Goal: Task Accomplishment & Management: Use online tool/utility

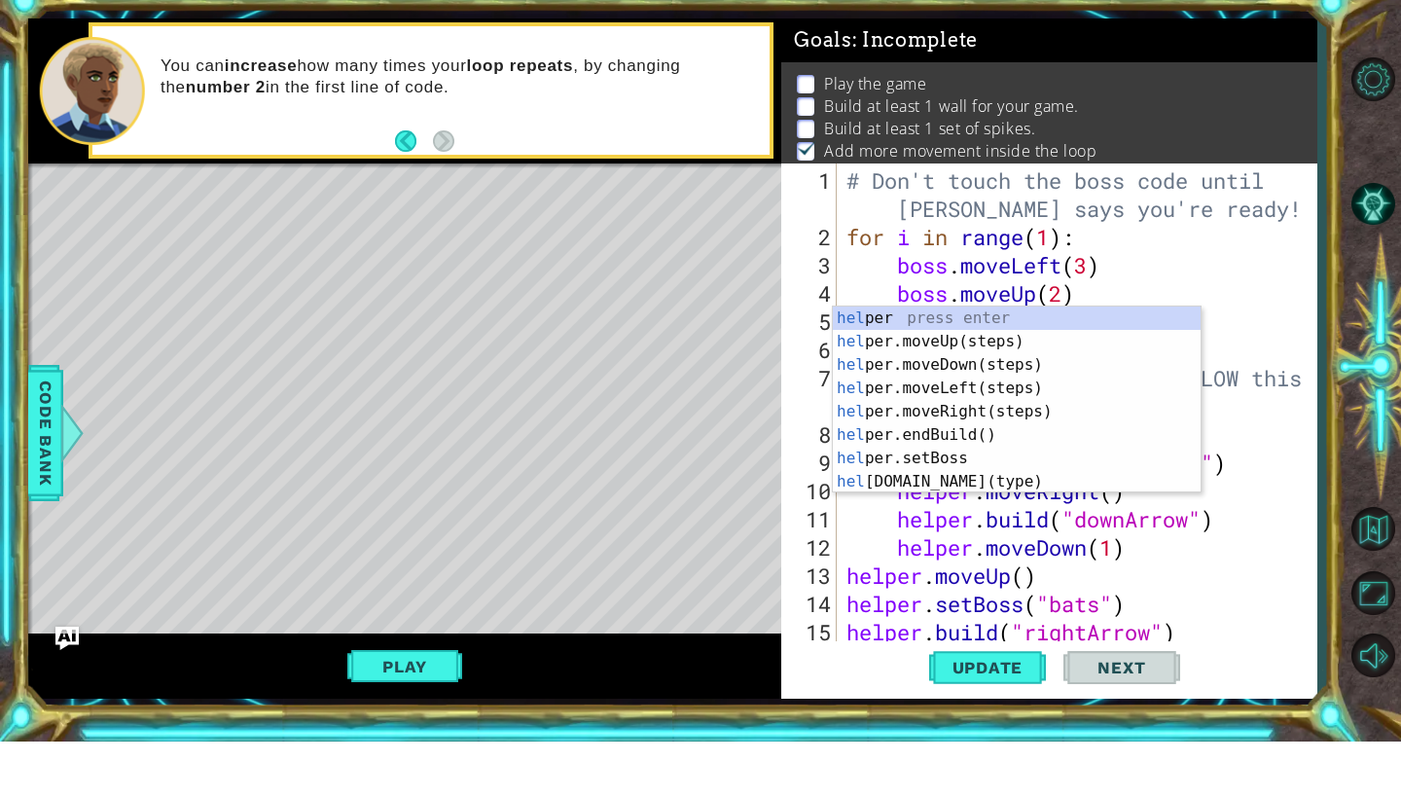
scroll to position [0, 2]
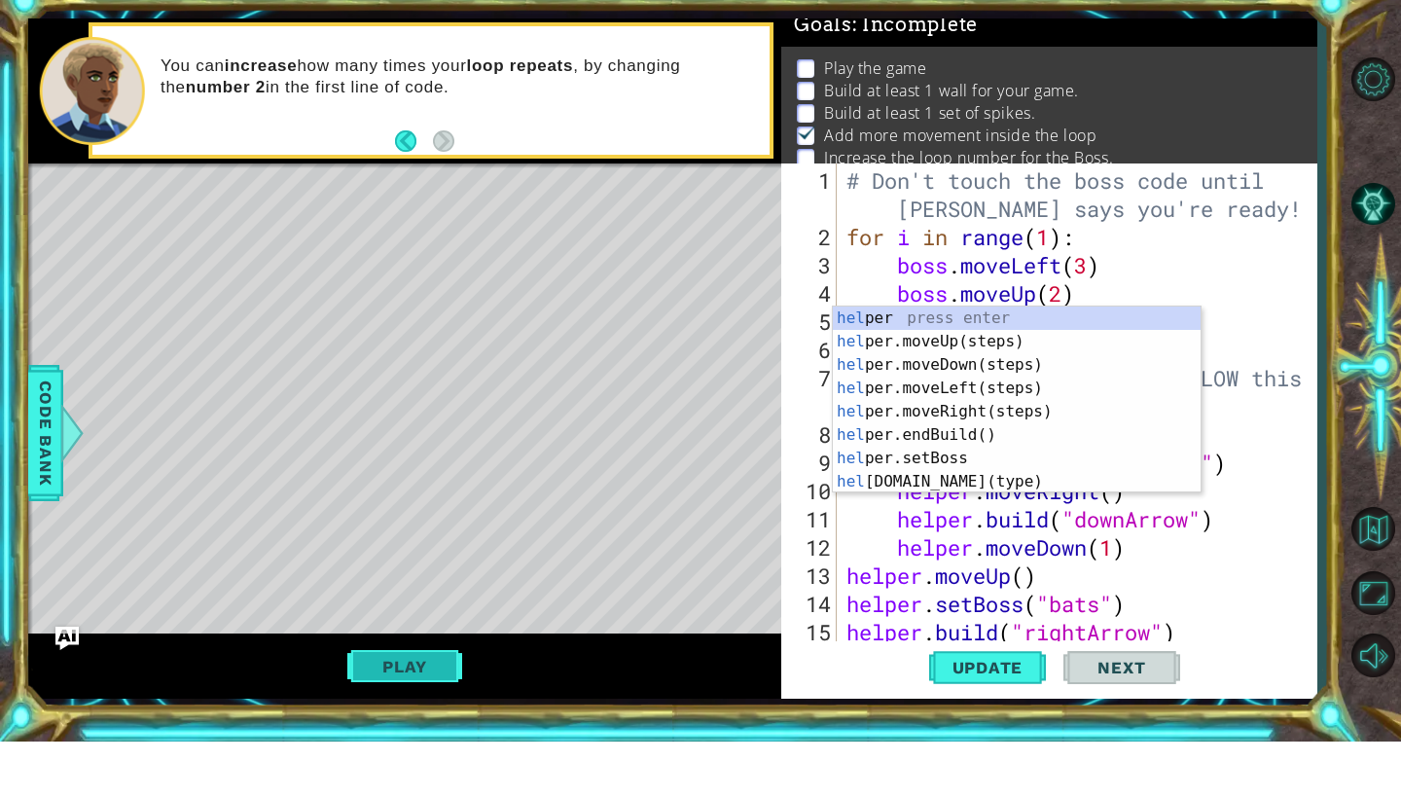
click at [413, 704] on button "Play" at bounding box center [404, 722] width 114 height 37
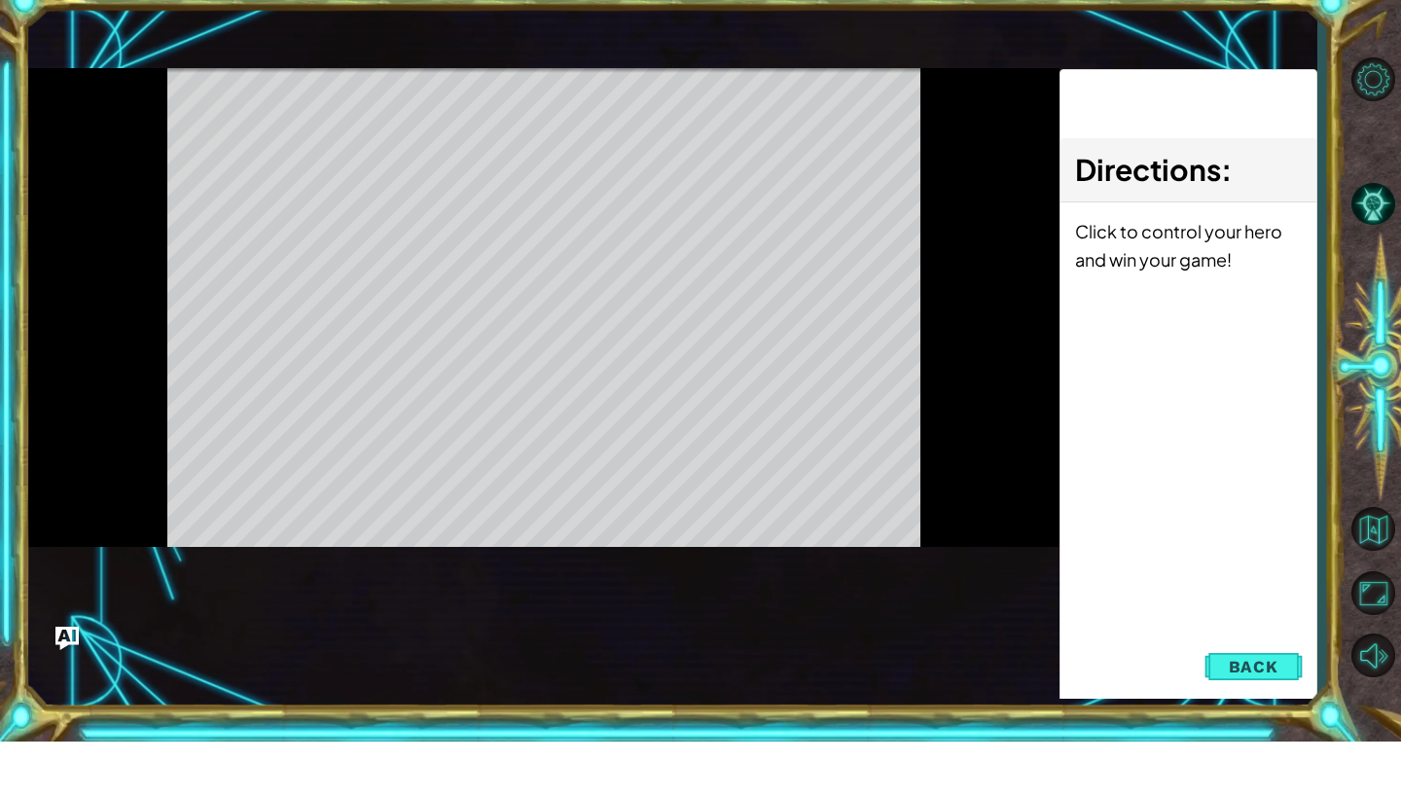
scroll to position [0, 0]
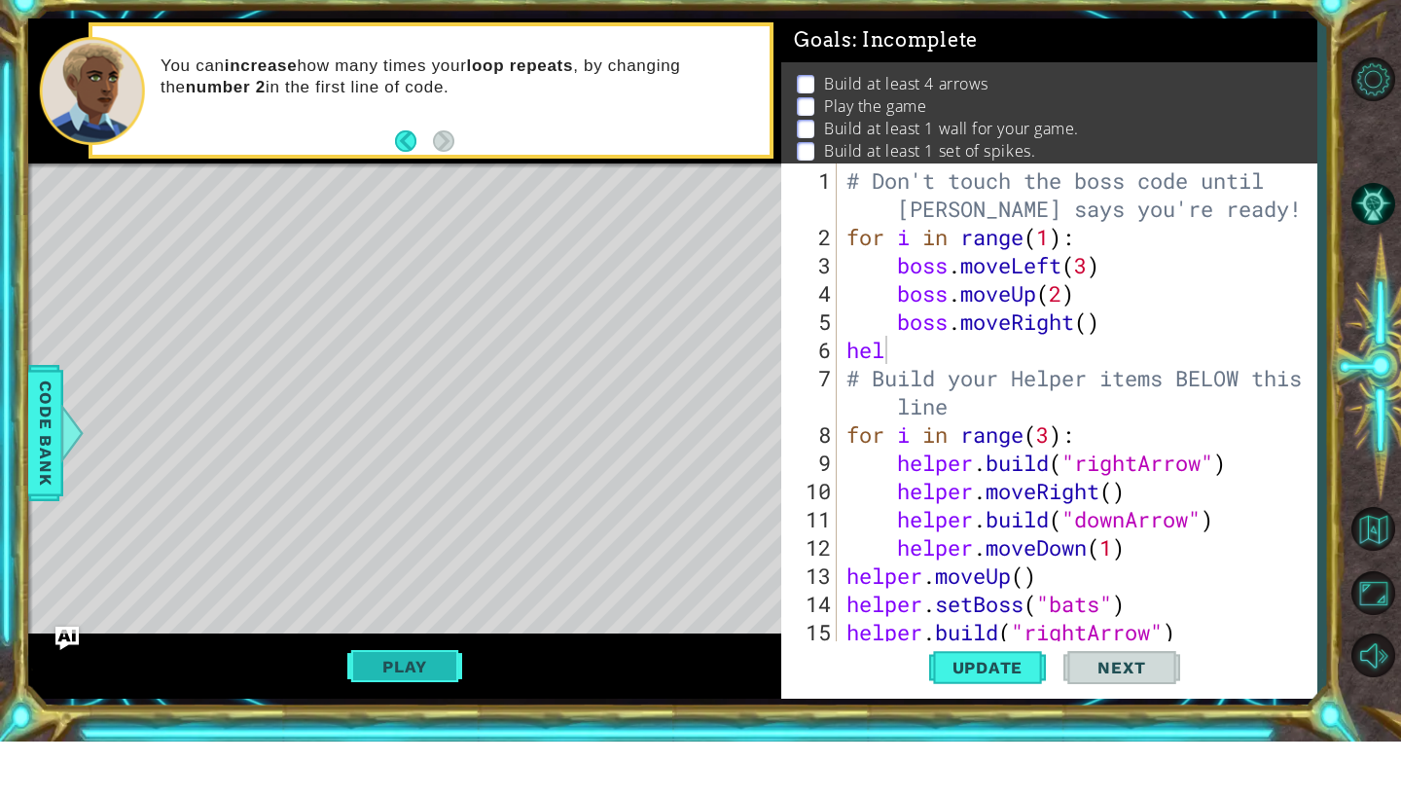
click at [413, 704] on button "Play" at bounding box center [404, 722] width 114 height 37
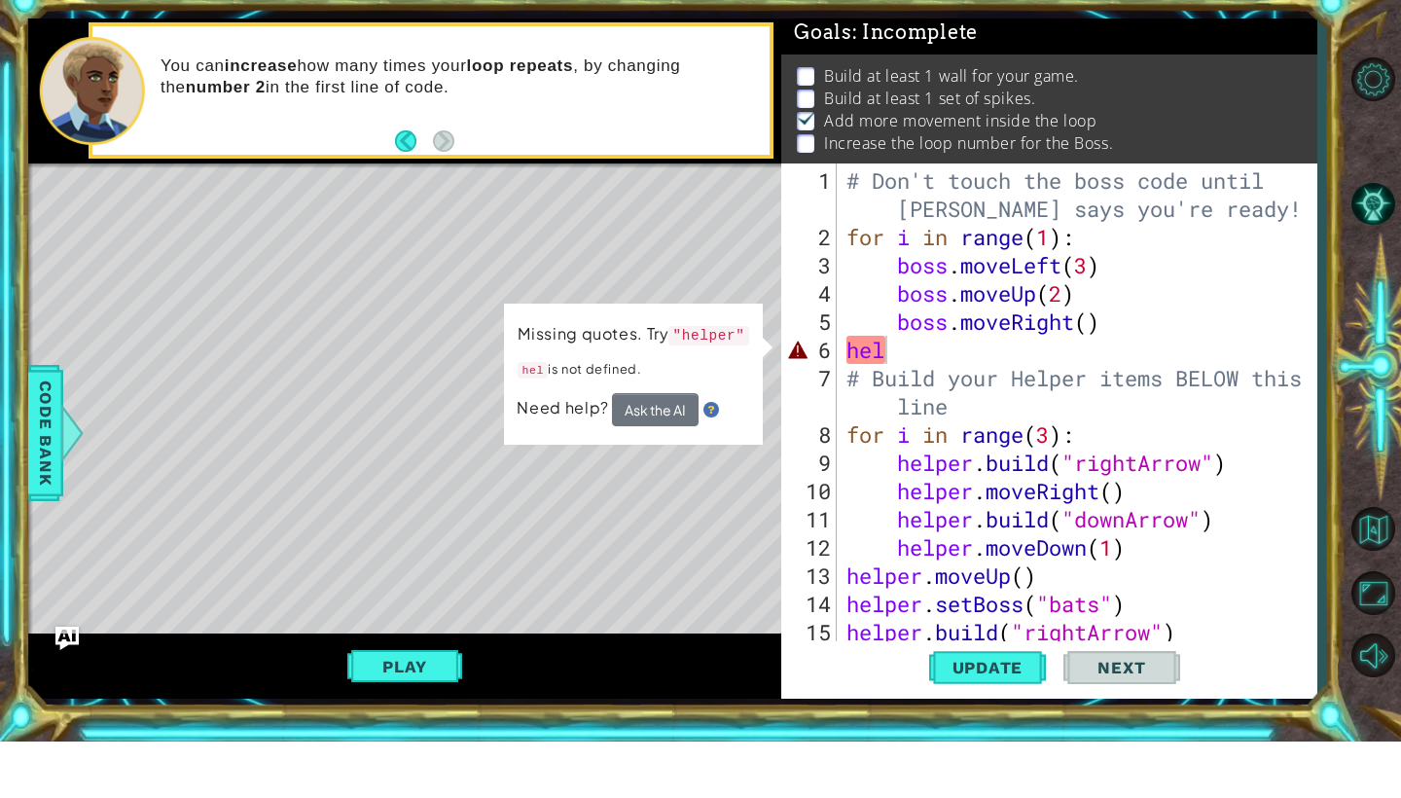
scroll to position [9, 0]
click at [894, 358] on div "# Don't touch the boss code until [PERSON_NAME] says you're ready! for i in ran…" at bounding box center [1081, 505] width 479 height 564
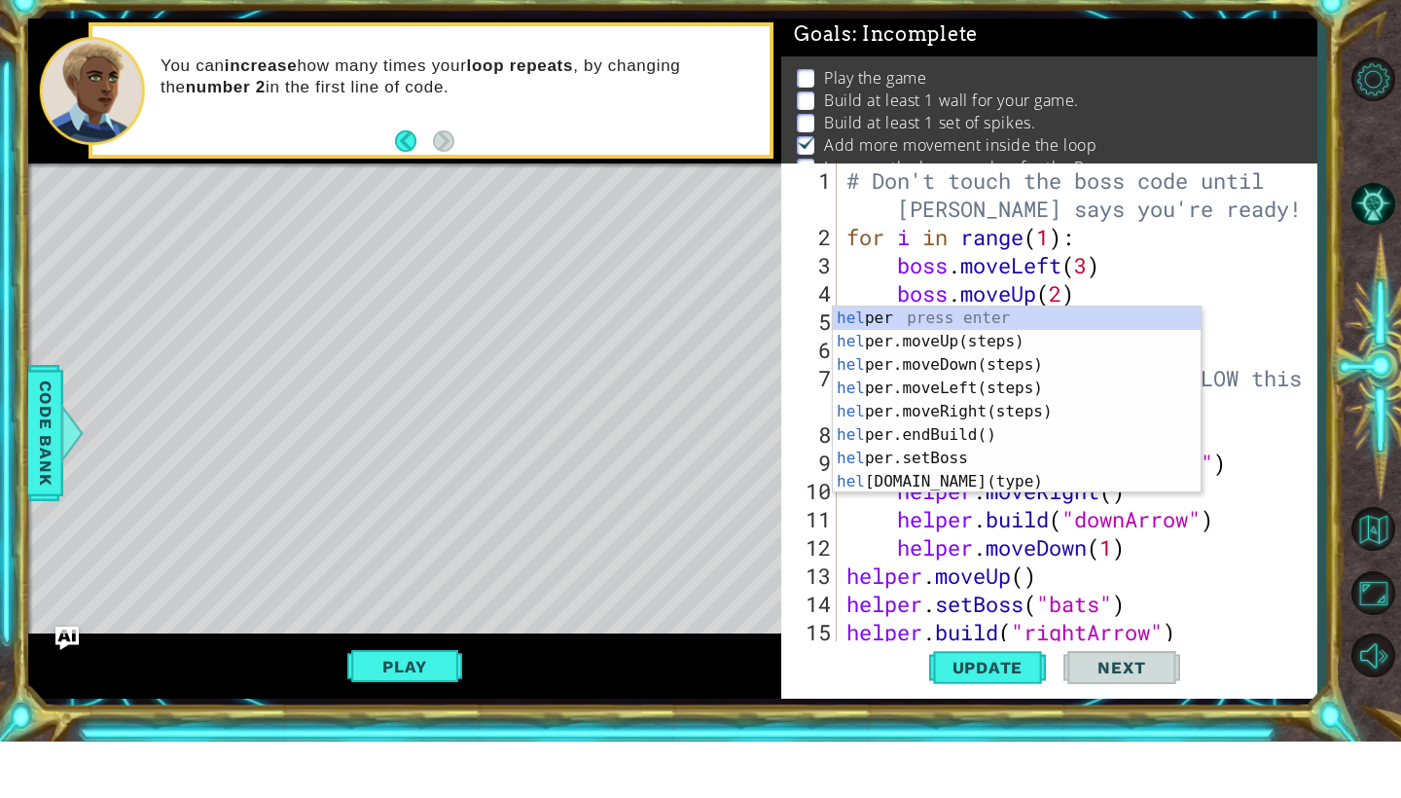
scroll to position [4, 0]
type textarea "h"
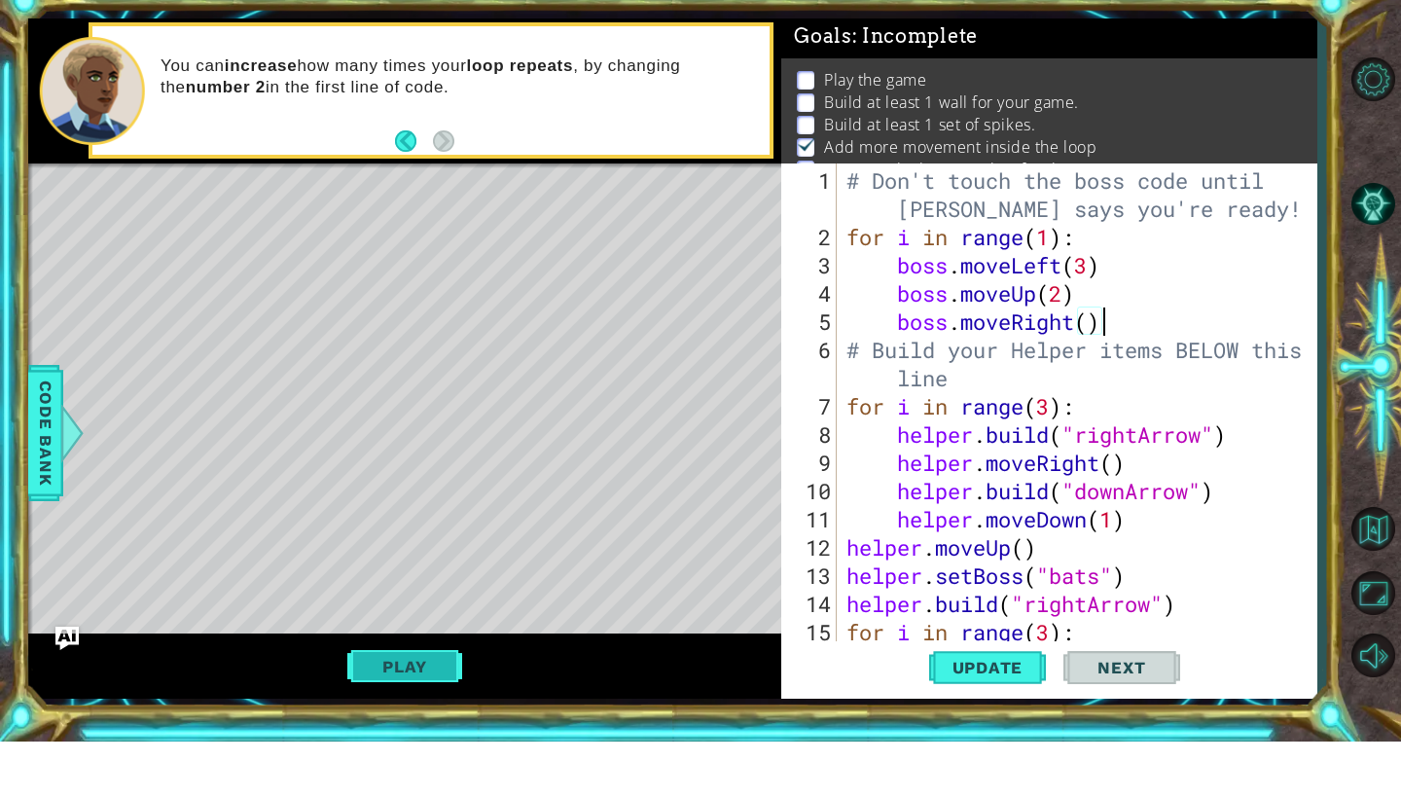
click at [400, 704] on button "Play" at bounding box center [404, 722] width 114 height 37
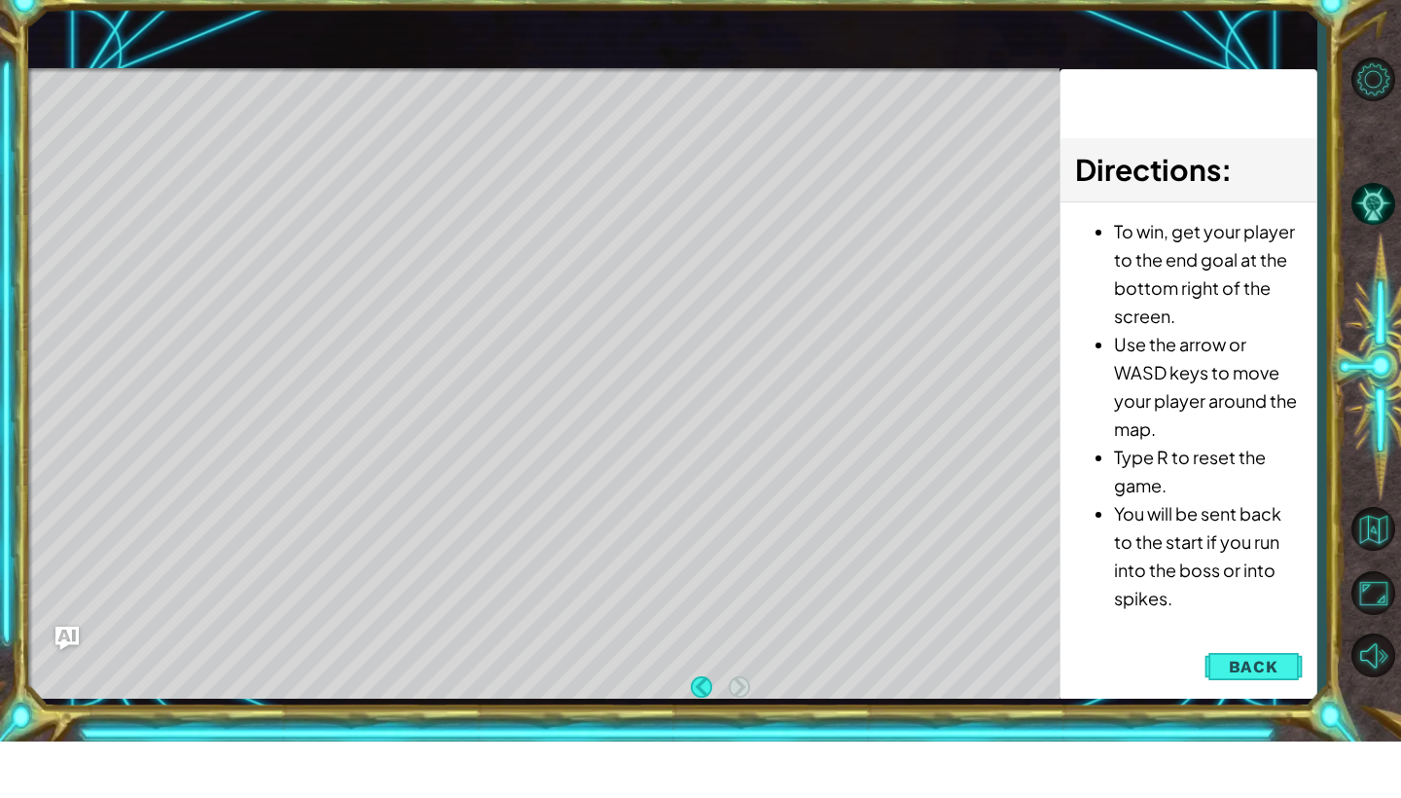
scroll to position [0, 0]
click at [1225, 703] on button "Back" at bounding box center [1253, 722] width 98 height 39
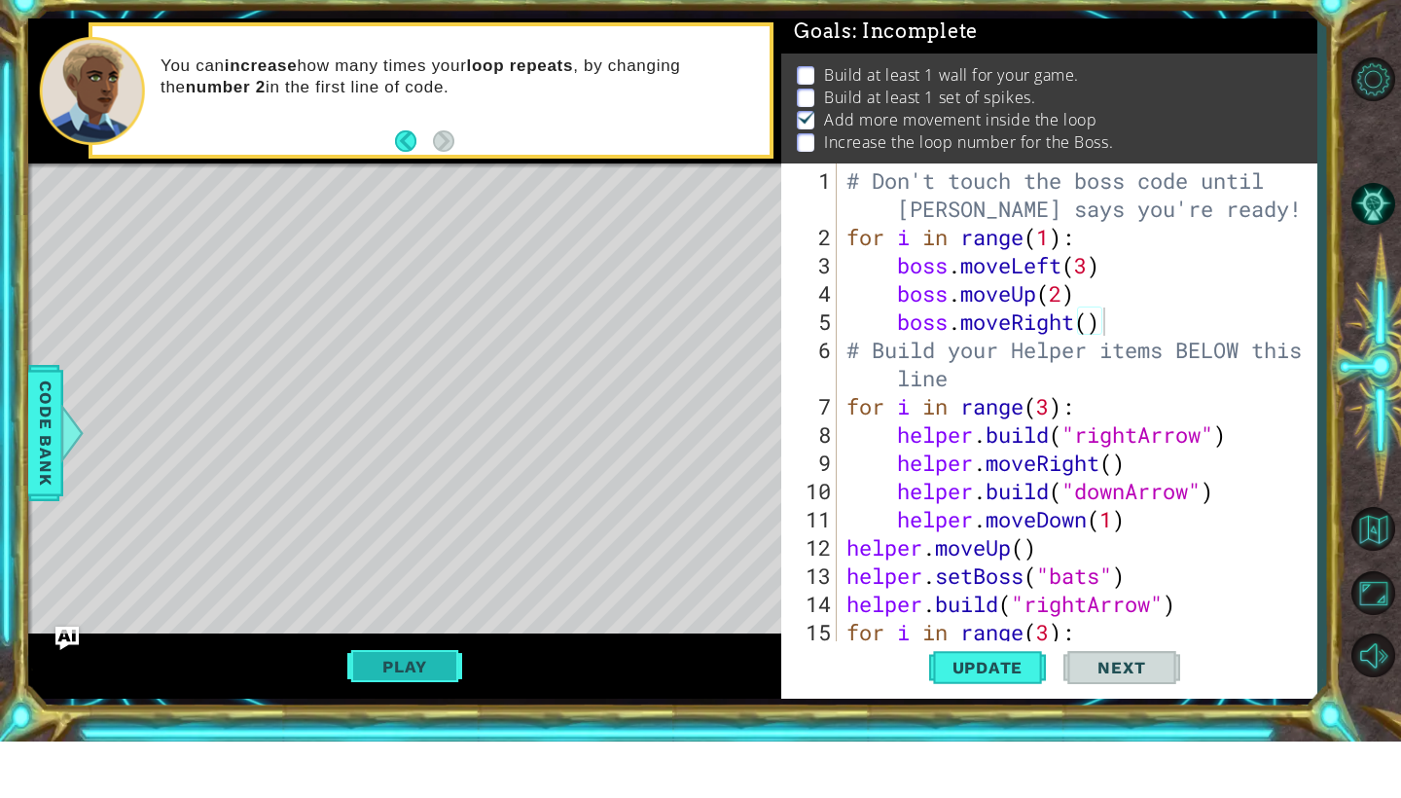
click at [375, 704] on button "Play" at bounding box center [404, 722] width 114 height 37
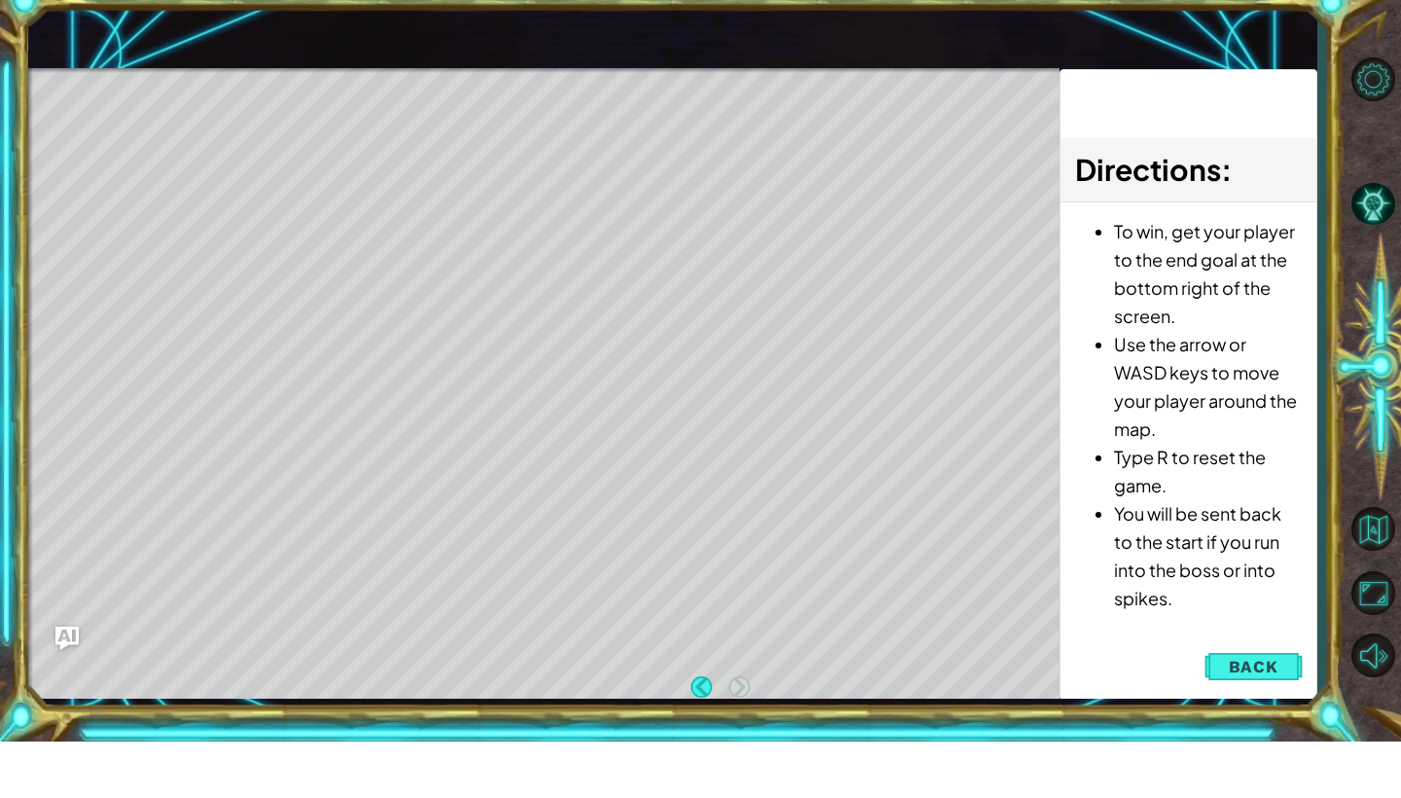
scroll to position [0, 0]
click at [1241, 703] on button "Back" at bounding box center [1253, 722] width 98 height 39
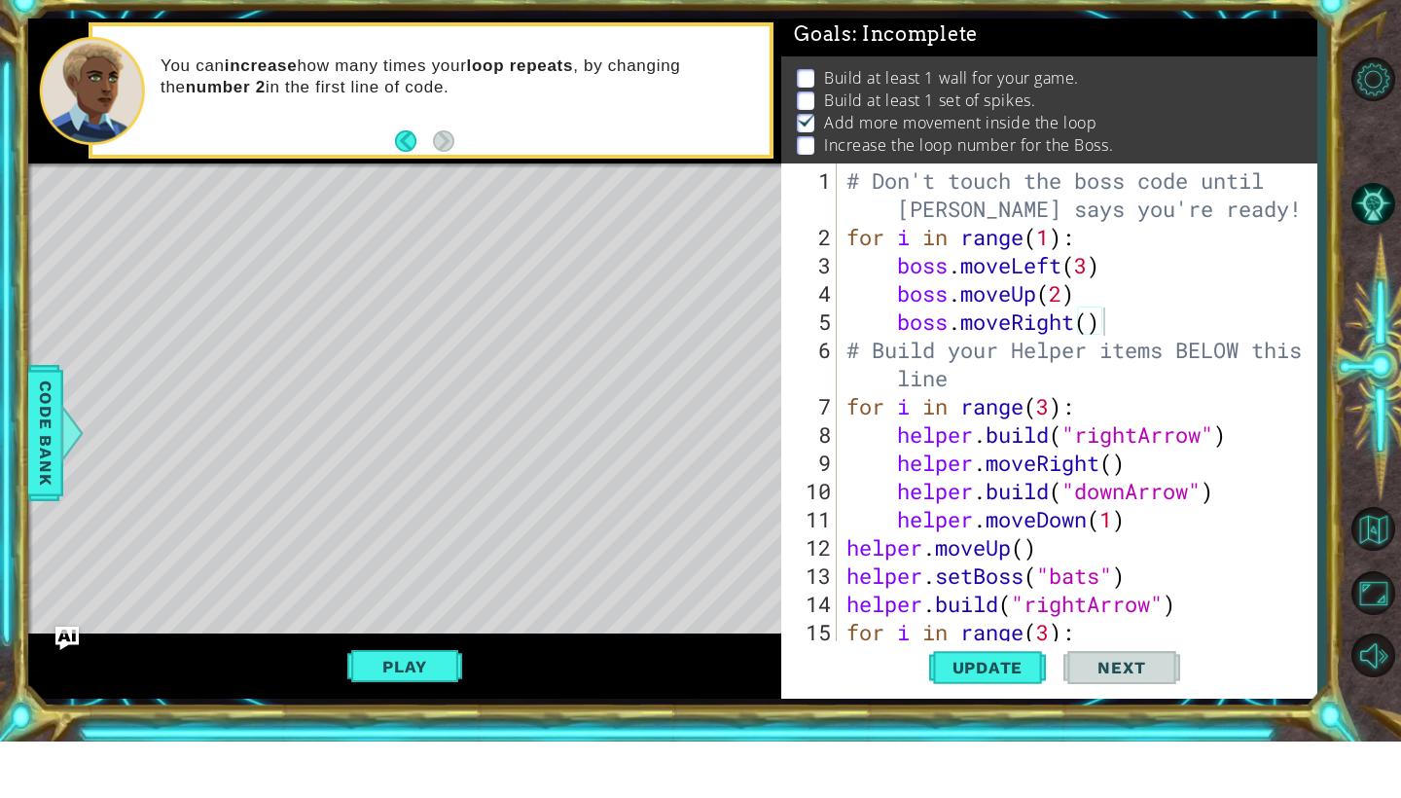
scroll to position [4, 0]
click at [1092, 274] on div "# Don't touch the boss code until [PERSON_NAME] says you're ready! for i in ran…" at bounding box center [1081, 505] width 479 height 564
type textarea "boss.moveLeft(4)"
click at [1000, 714] on span "Update" at bounding box center [988, 723] width 110 height 19
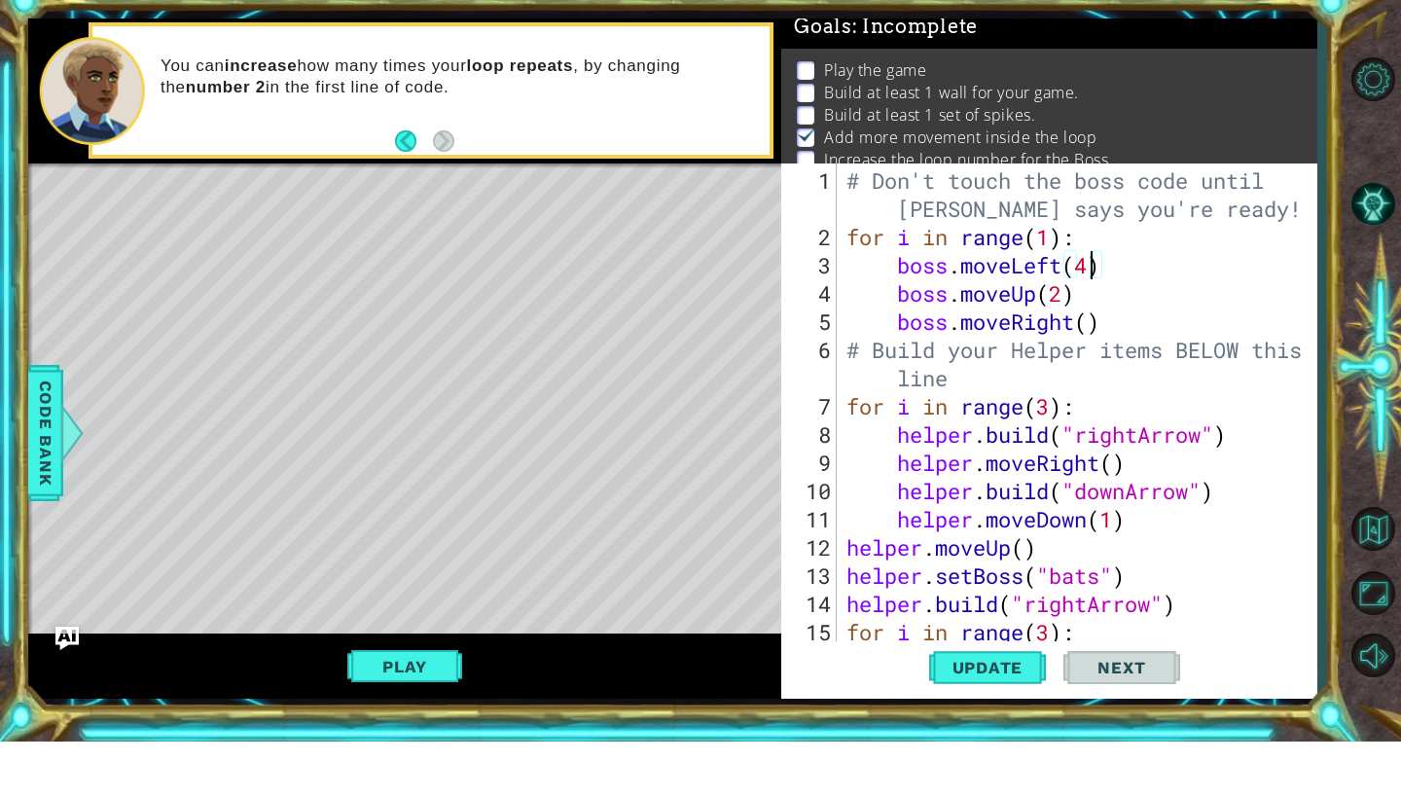
scroll to position [16, 0]
click at [472, 690] on div "Play" at bounding box center [404, 722] width 753 height 65
click at [408, 704] on button "Play" at bounding box center [404, 722] width 114 height 37
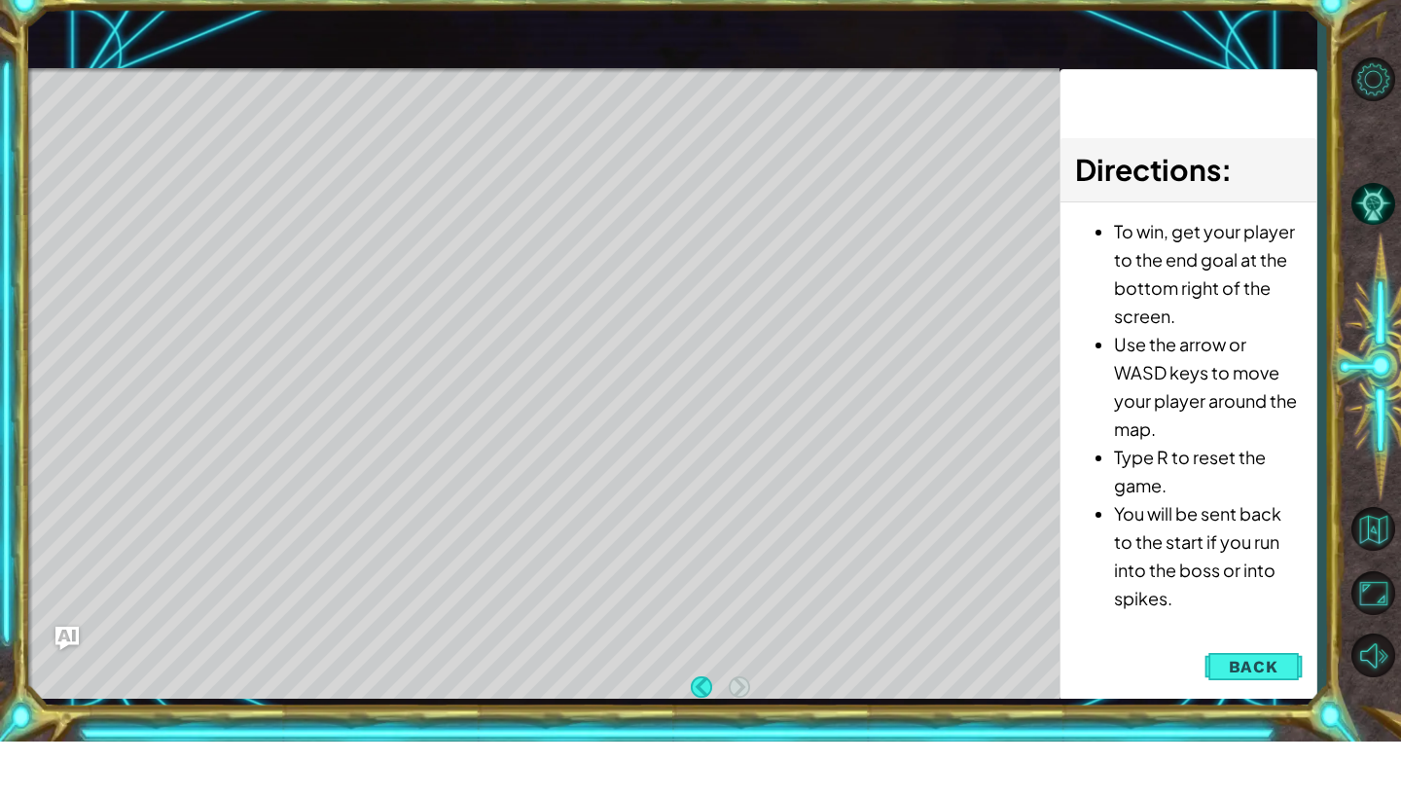
scroll to position [0, 0]
click at [1256, 713] on span "Back" at bounding box center [1253, 722] width 50 height 19
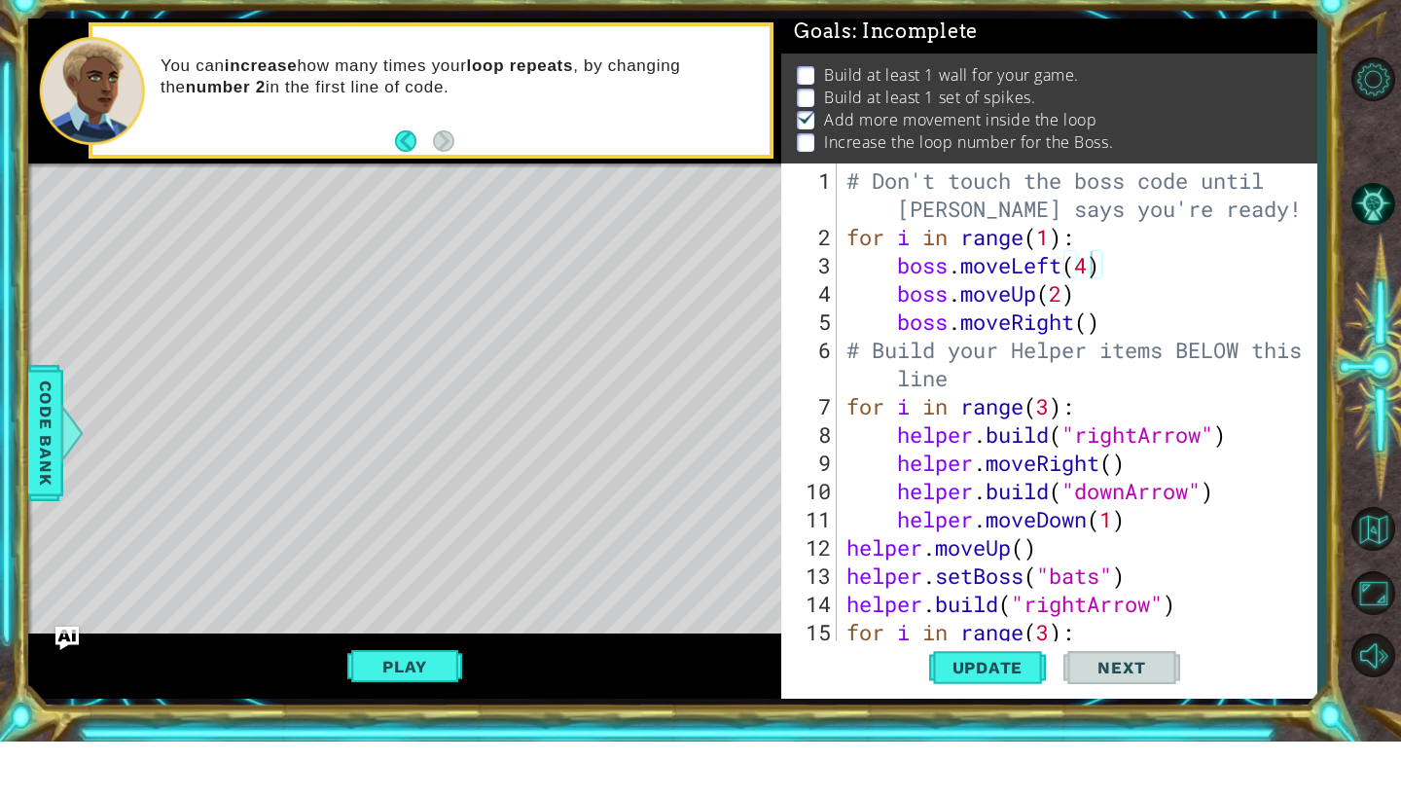
scroll to position [9, 0]
click at [421, 704] on button "Play" at bounding box center [404, 722] width 114 height 37
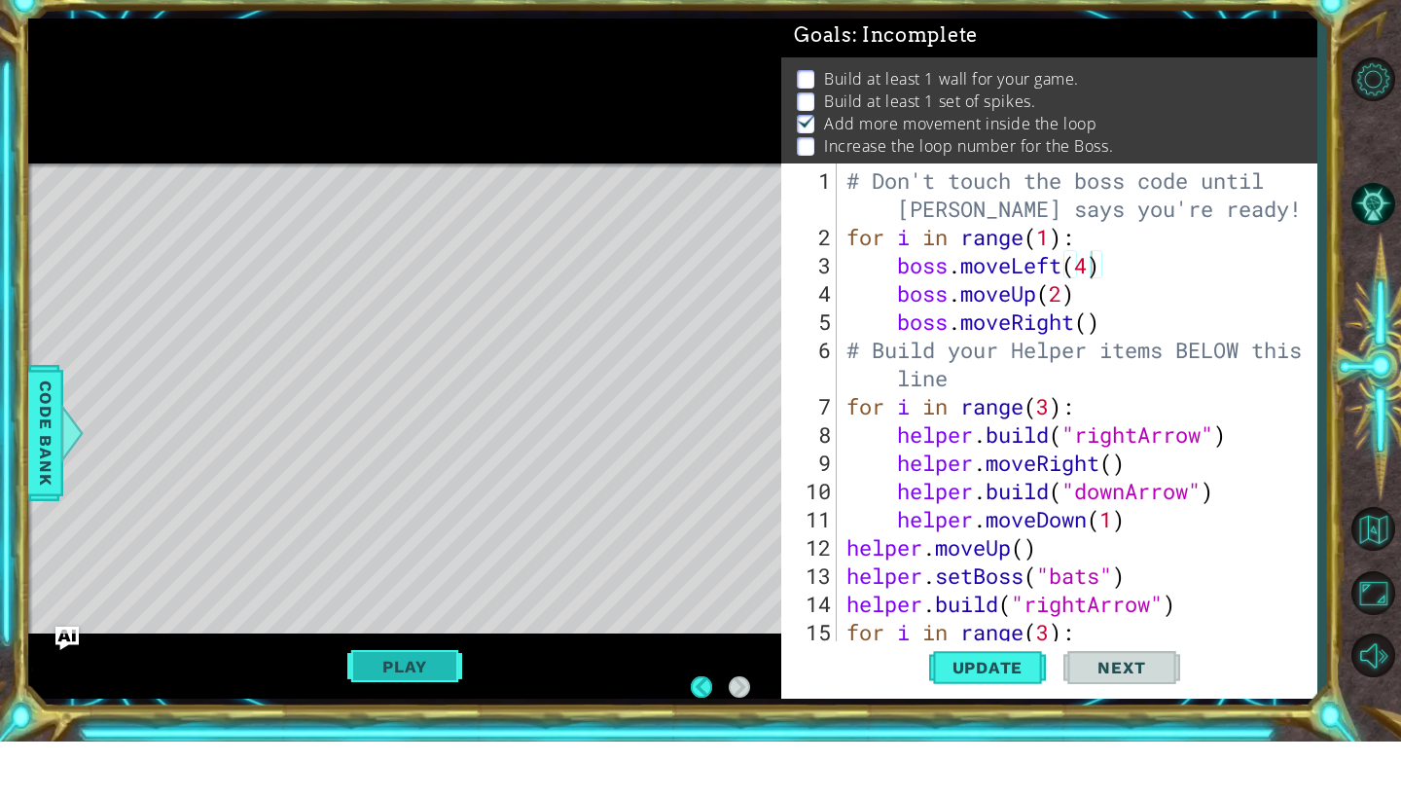
scroll to position [4, 0]
